Goal: Transaction & Acquisition: Purchase product/service

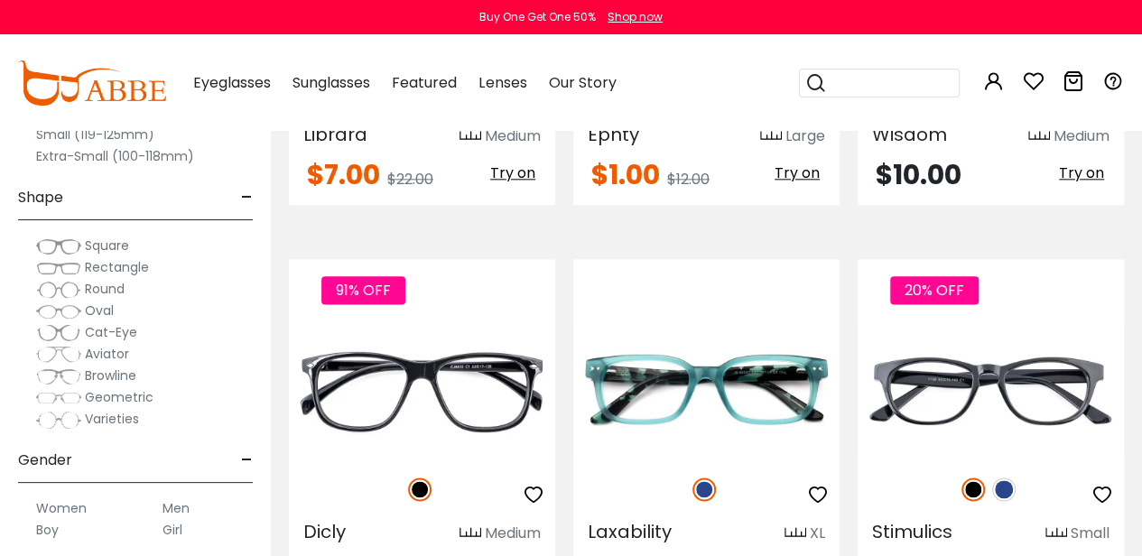
scroll to position [8126, 0]
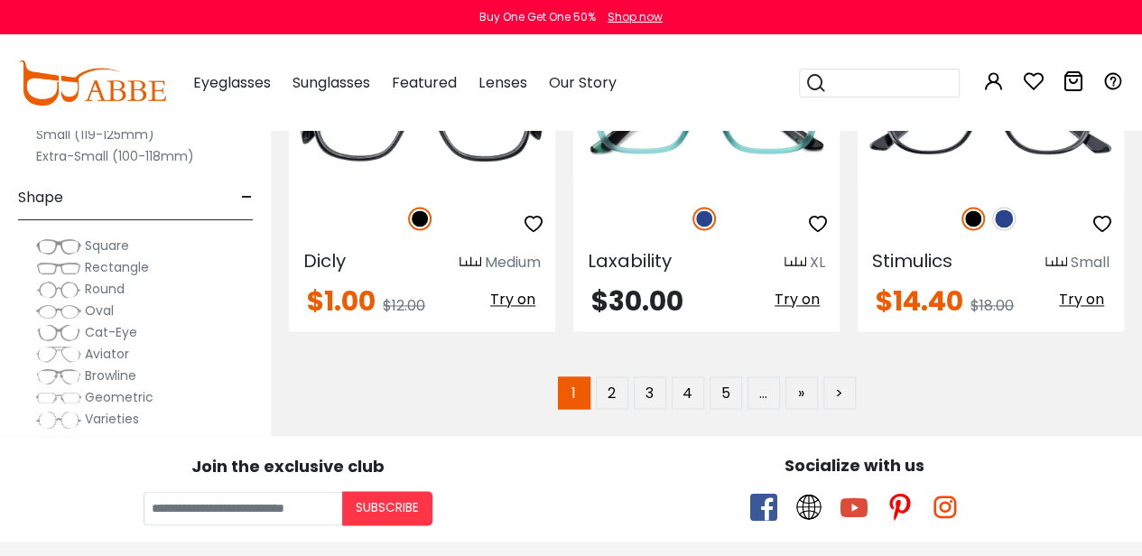
click at [111, 333] on span "Cat-Eye" at bounding box center [111, 332] width 52 height 18
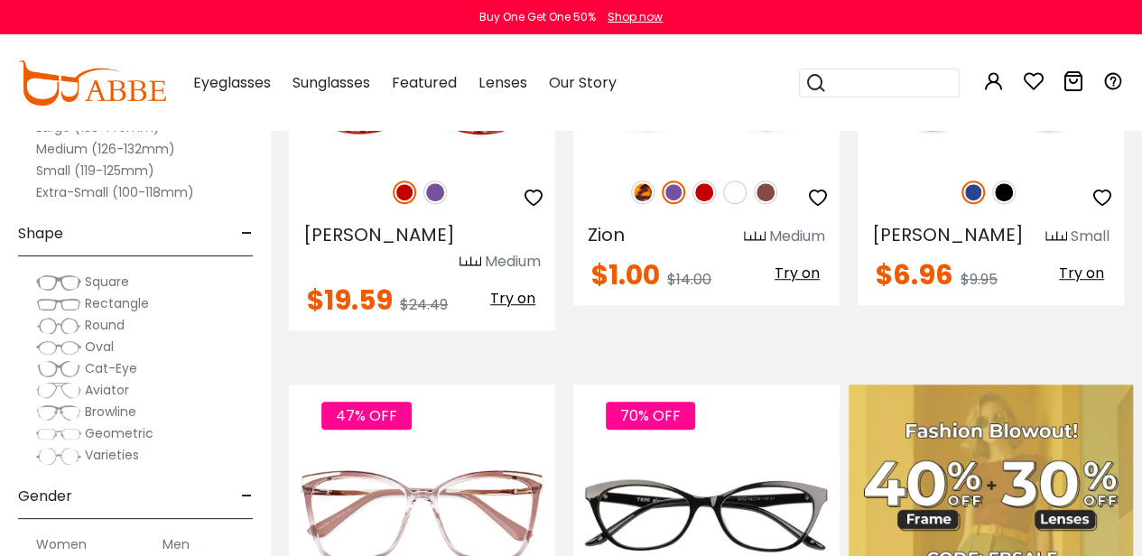
scroll to position [60, 0]
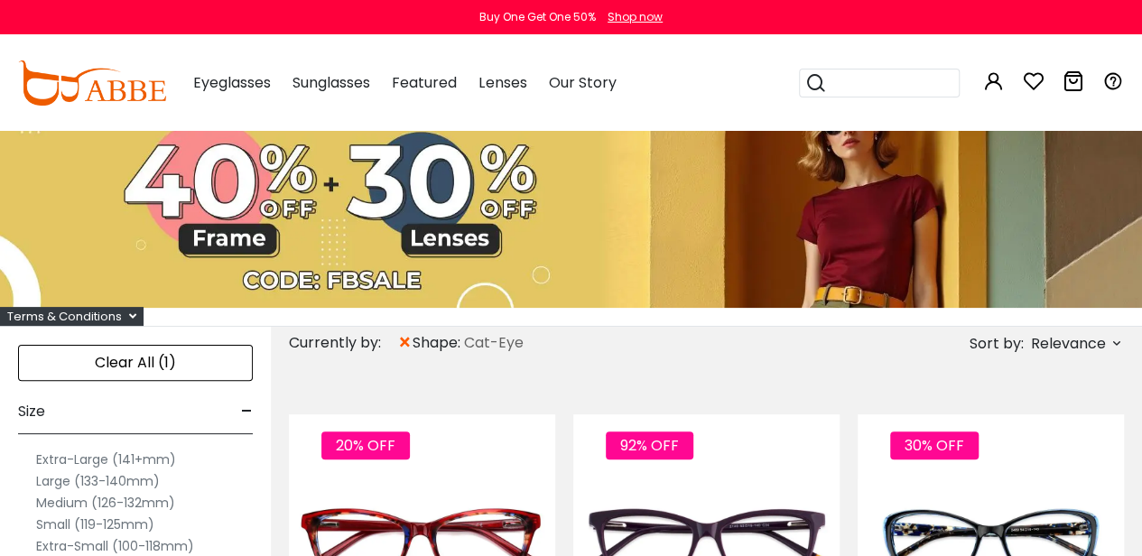
click at [61, 480] on label "Large (133-140mm)" at bounding box center [98, 481] width 124 height 22
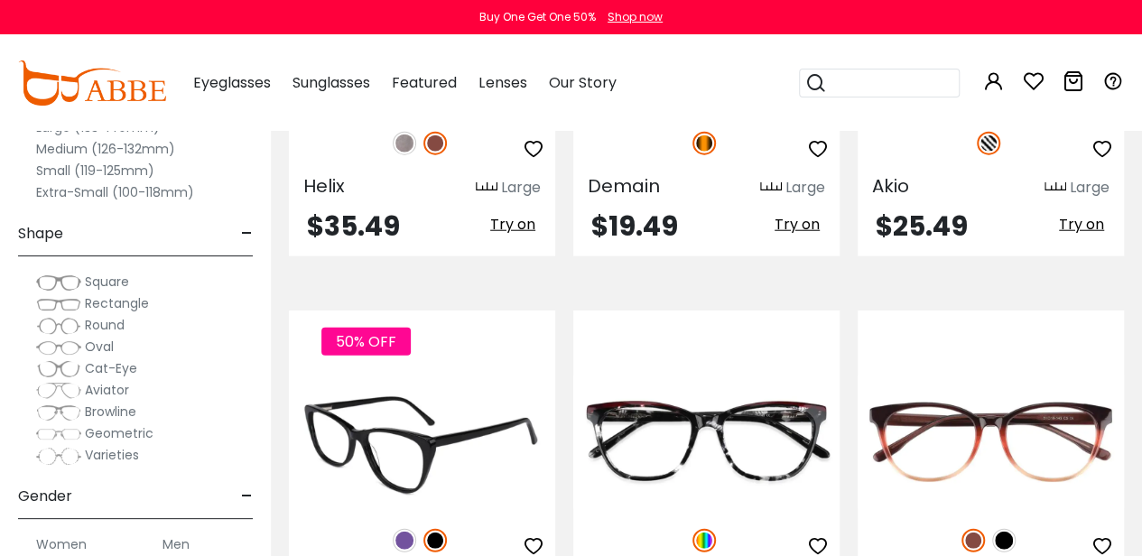
scroll to position [2347, 0]
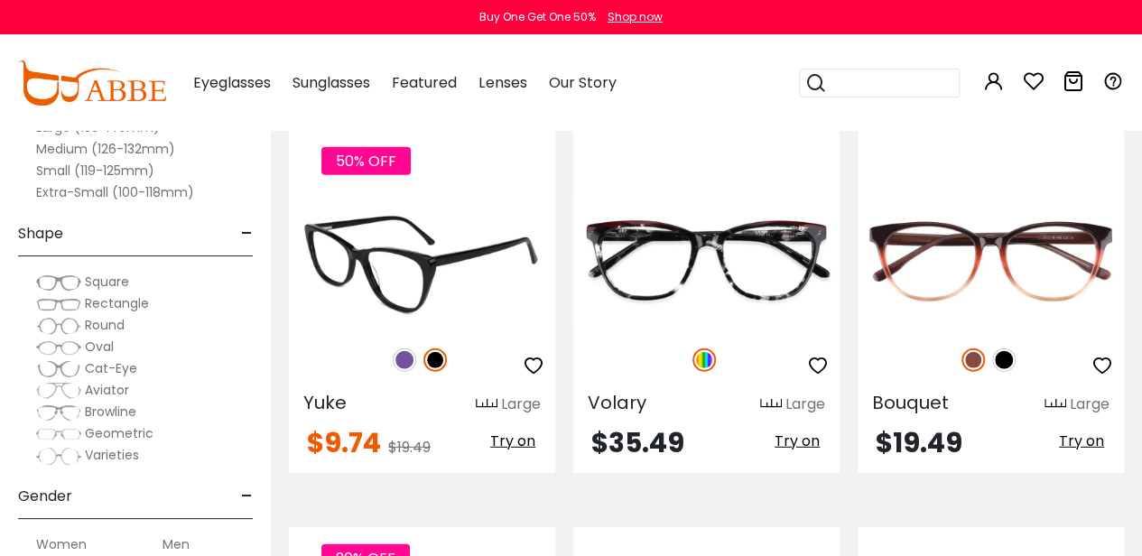
click at [406, 358] on img at bounding box center [404, 359] width 23 height 23
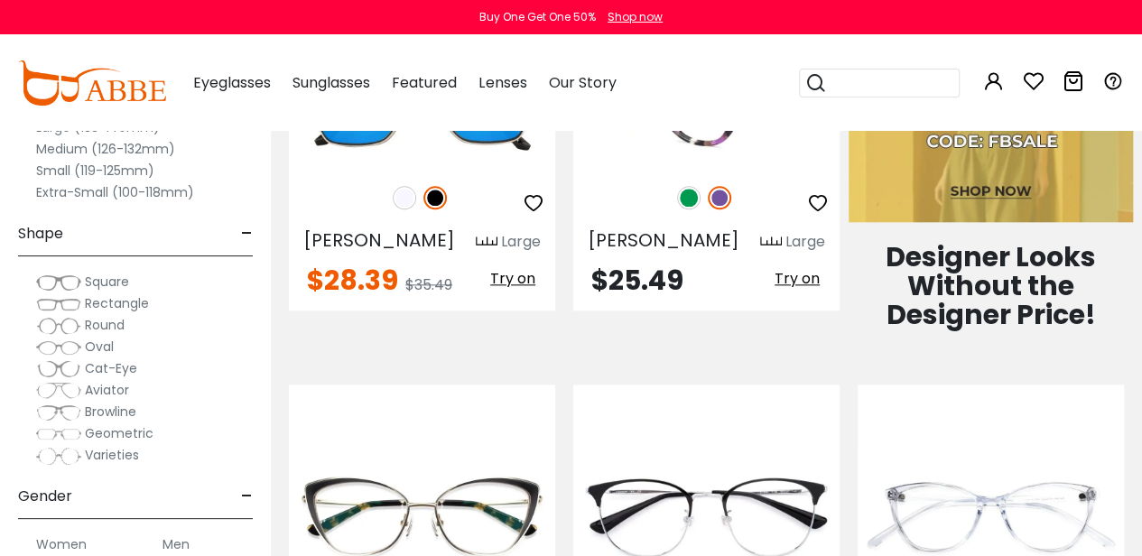
scroll to position [1174, 0]
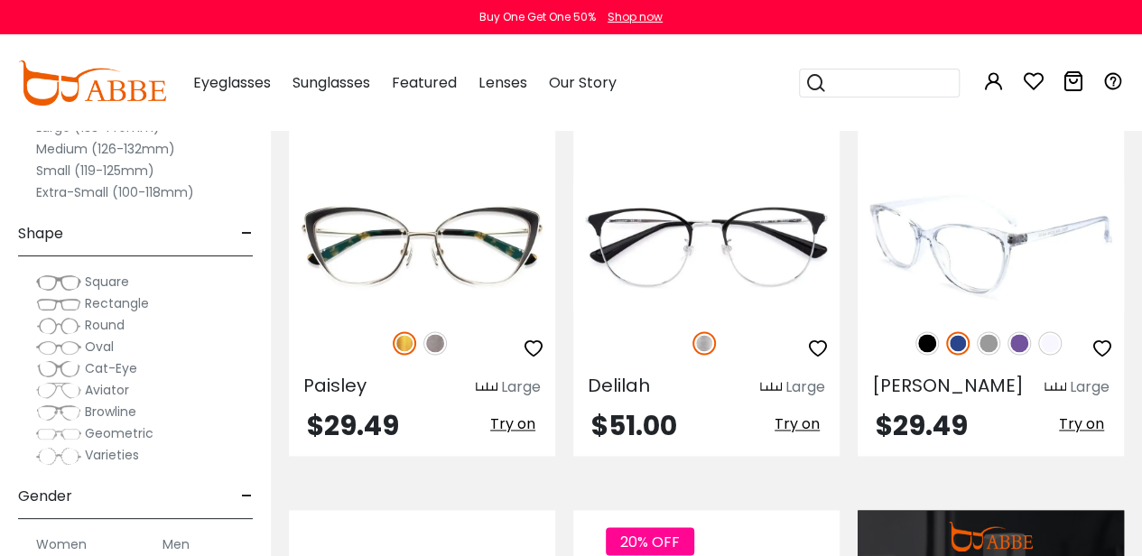
click at [1000, 241] on img at bounding box center [991, 245] width 266 height 133
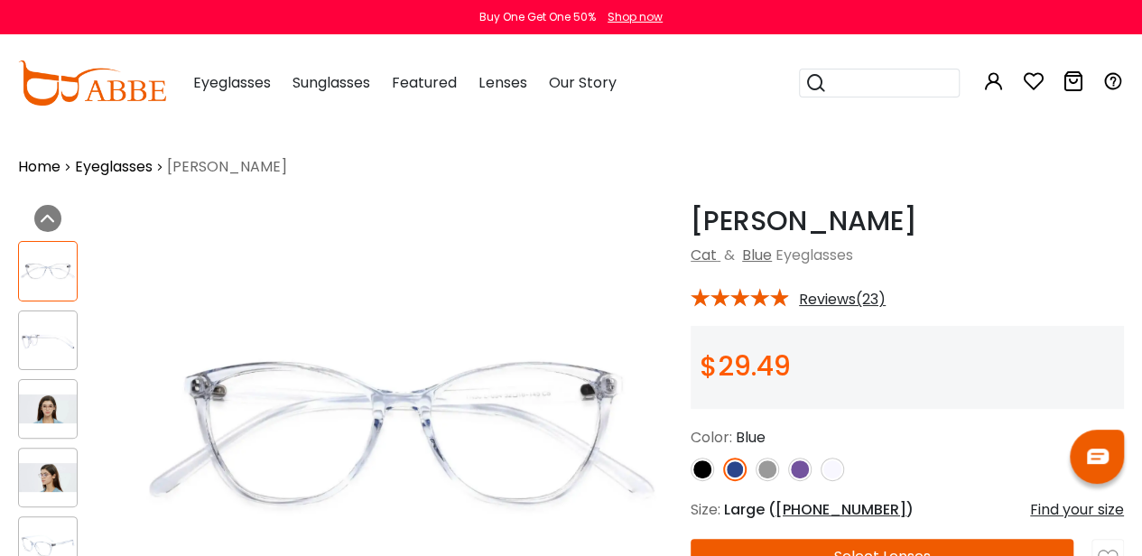
scroll to position [181, 0]
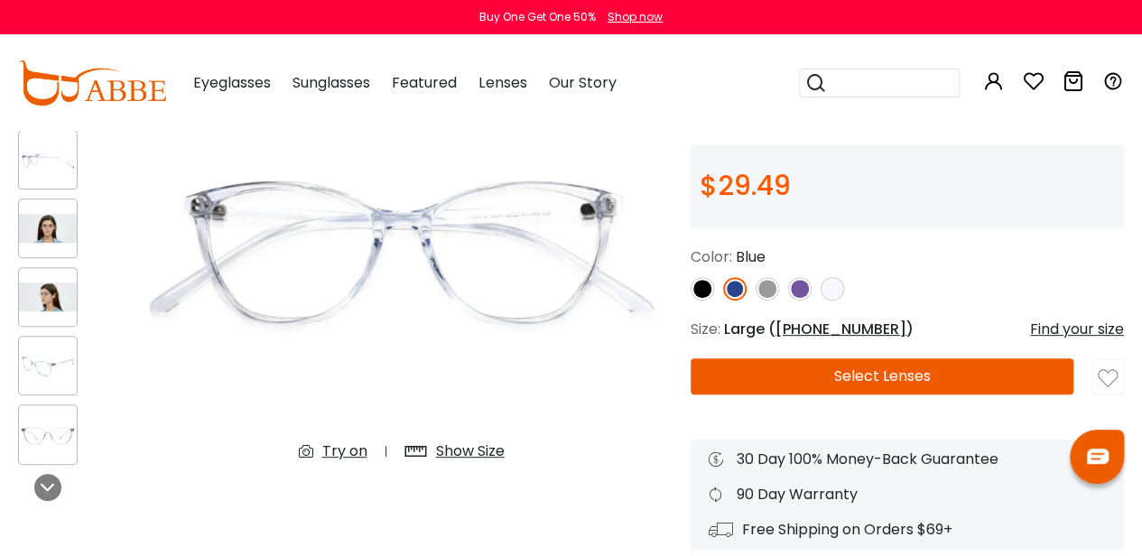
click at [767, 288] on img at bounding box center [767, 288] width 23 height 23
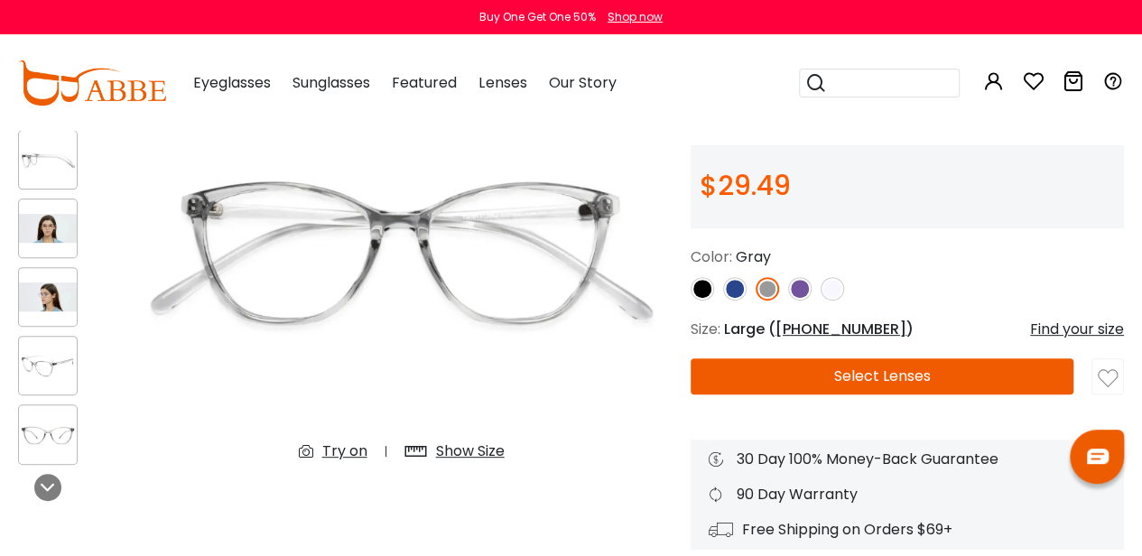
click at [788, 287] on img at bounding box center [799, 288] width 23 height 23
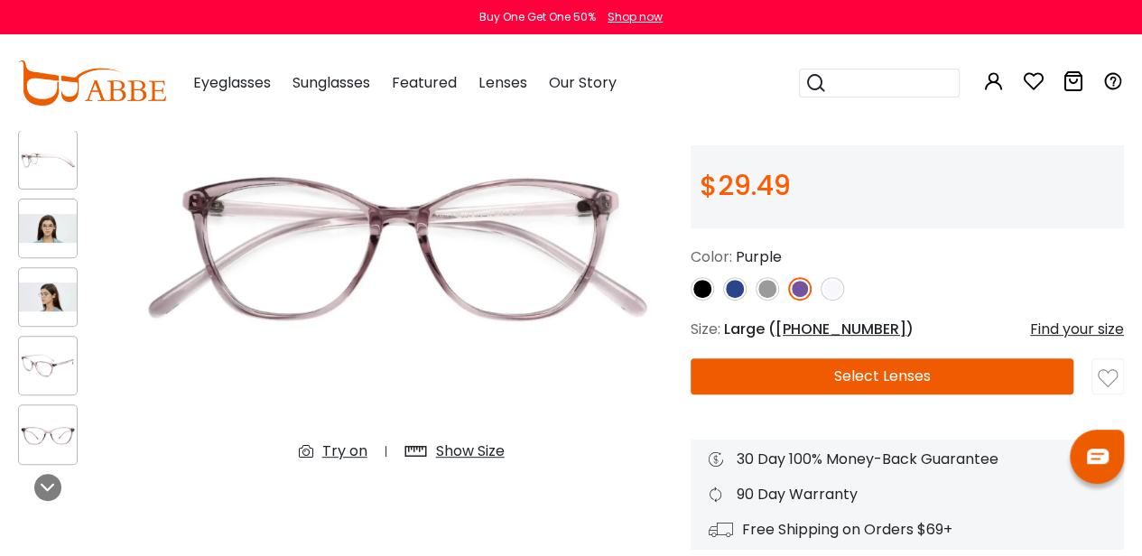
click at [41, 378] on img at bounding box center [48, 365] width 58 height 29
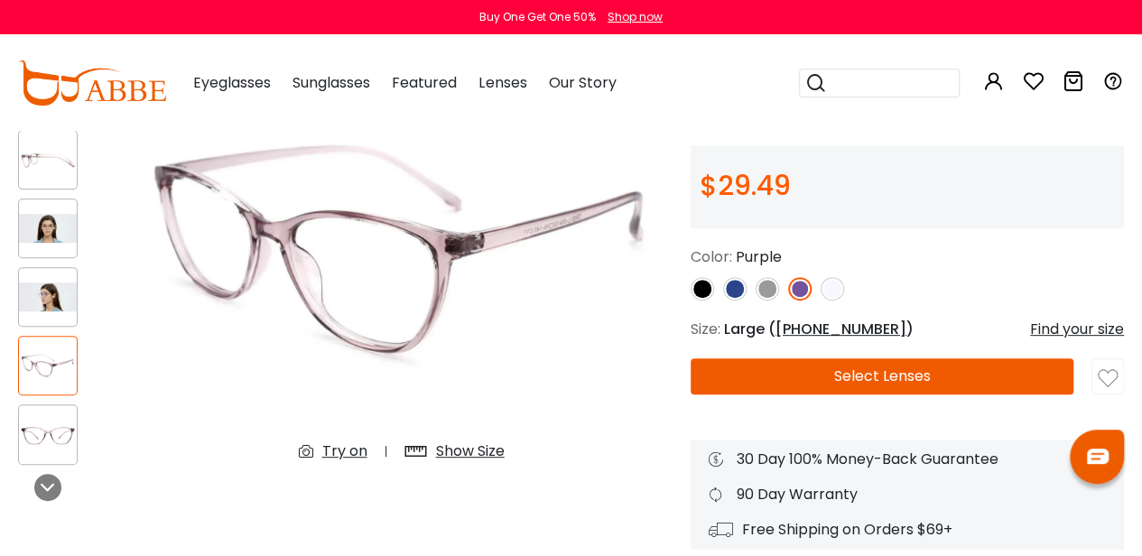
click at [54, 307] on img at bounding box center [48, 297] width 58 height 29
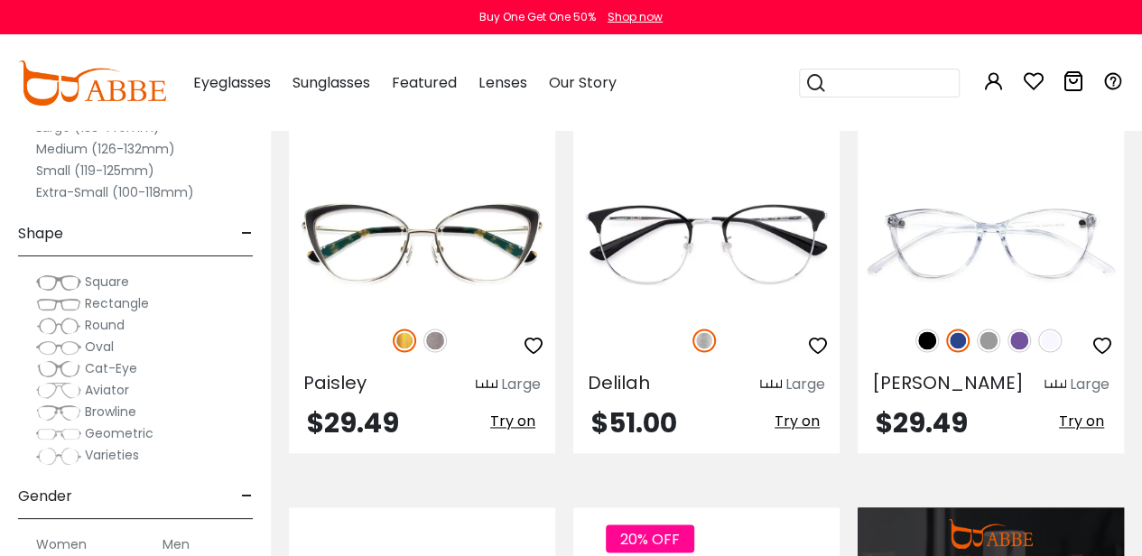
scroll to position [1174, 0]
